Goal: Task Accomplishment & Management: Manage account settings

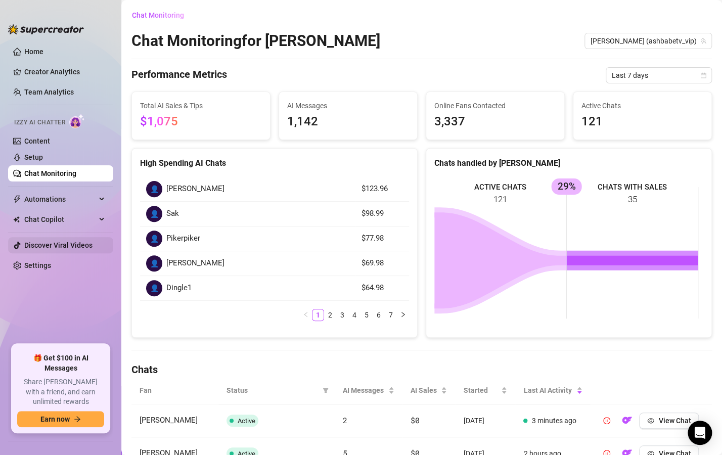
drag, startPoint x: 58, startPoint y: 265, endPoint x: 92, endPoint y: 241, distance: 42.1
click at [51, 265] on link "Settings" at bounding box center [37, 265] width 27 height 8
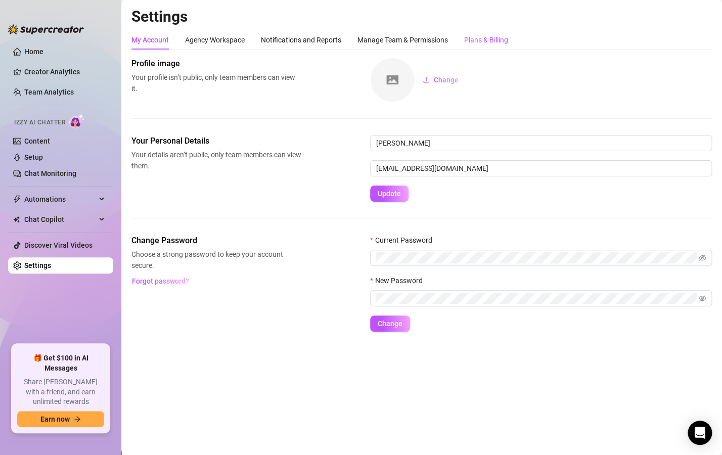
click at [467, 39] on div "Plans & Billing" at bounding box center [486, 39] width 44 height 11
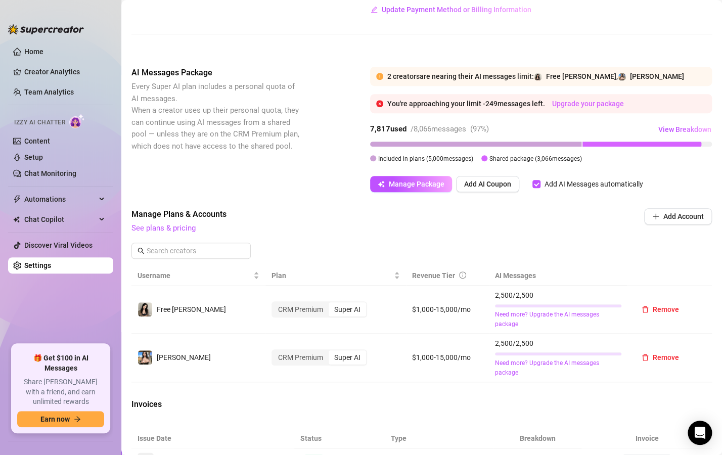
scroll to position [121, 0]
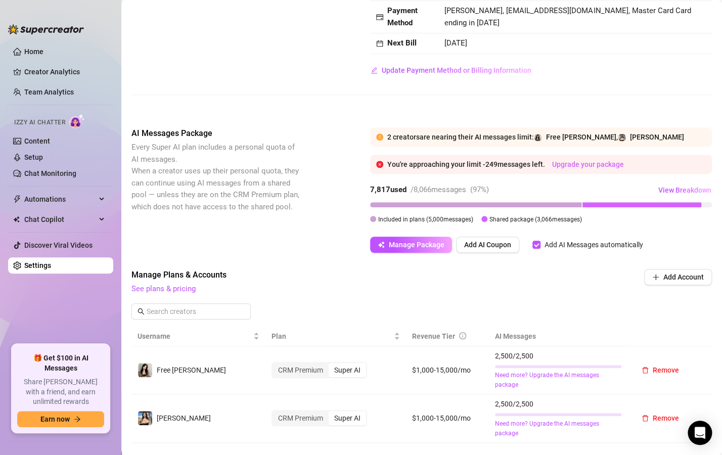
click at [600, 168] on link "Upgrade your package" at bounding box center [588, 164] width 72 height 8
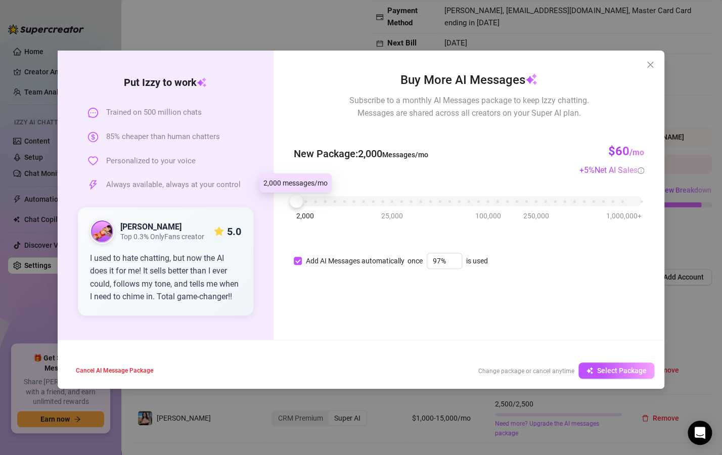
drag, startPoint x: 308, startPoint y: 203, endPoint x: 288, endPoint y: 201, distance: 19.8
click at [290, 201] on div at bounding box center [296, 201] width 13 height 13
click at [286, 202] on div "Buy More AI Messages Subscribe to a monthly AI Messages package to keep Izzy ch…" at bounding box center [468, 195] width 391 height 289
click at [647, 66] on icon "close" at bounding box center [650, 65] width 8 height 8
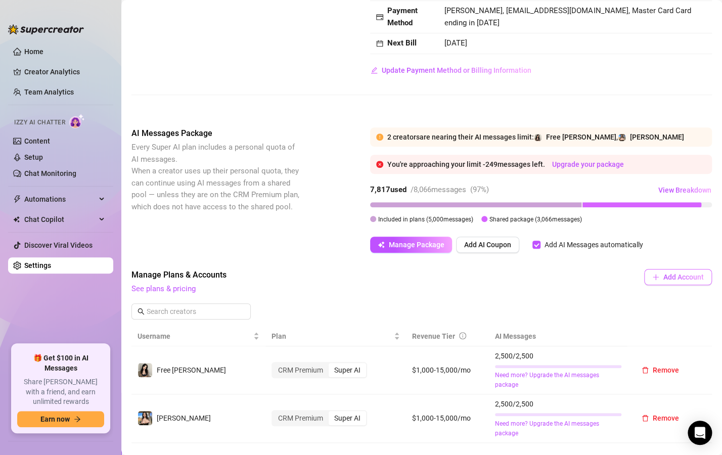
click at [668, 276] on span "Add Account" at bounding box center [683, 277] width 40 height 8
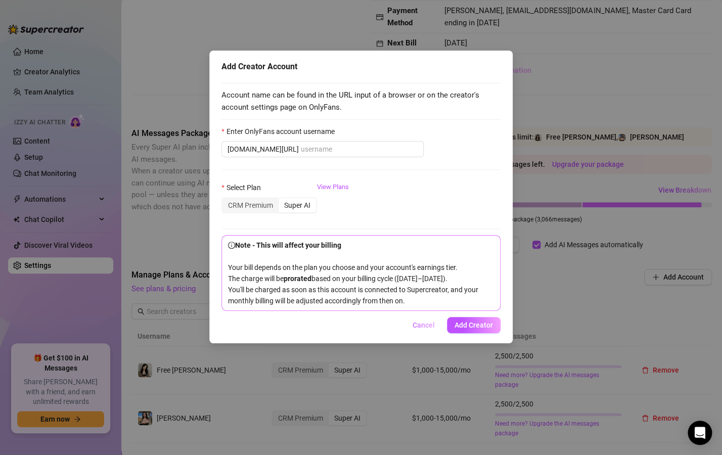
click at [428, 329] on span "Cancel" at bounding box center [424, 325] width 22 height 8
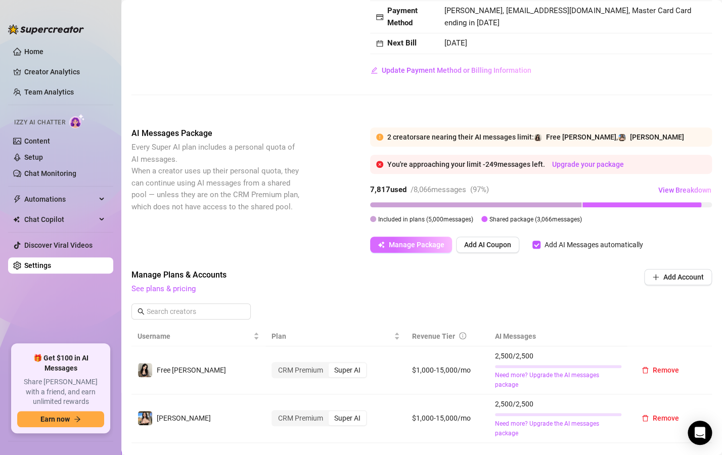
click at [432, 246] on span "Manage Package" at bounding box center [417, 245] width 56 height 8
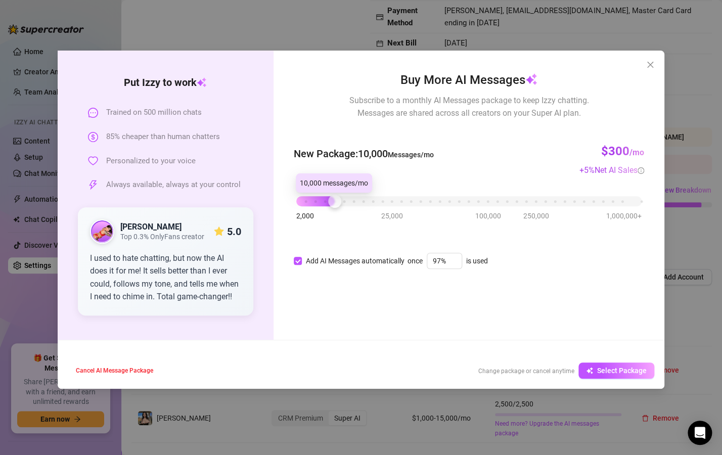
drag, startPoint x: 305, startPoint y: 202, endPoint x: 332, endPoint y: 205, distance: 26.4
click at [332, 205] on div at bounding box center [334, 201] width 13 height 13
click at [649, 60] on button "Close" at bounding box center [650, 65] width 16 height 16
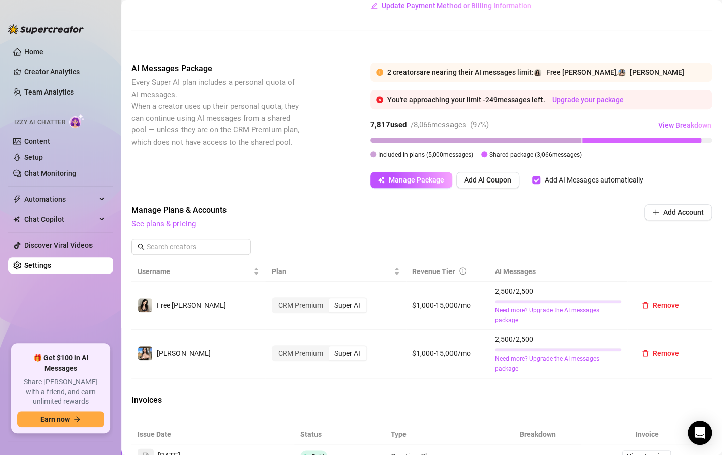
scroll to position [182, 0]
